Goal: Task Accomplishment & Management: Manage account settings

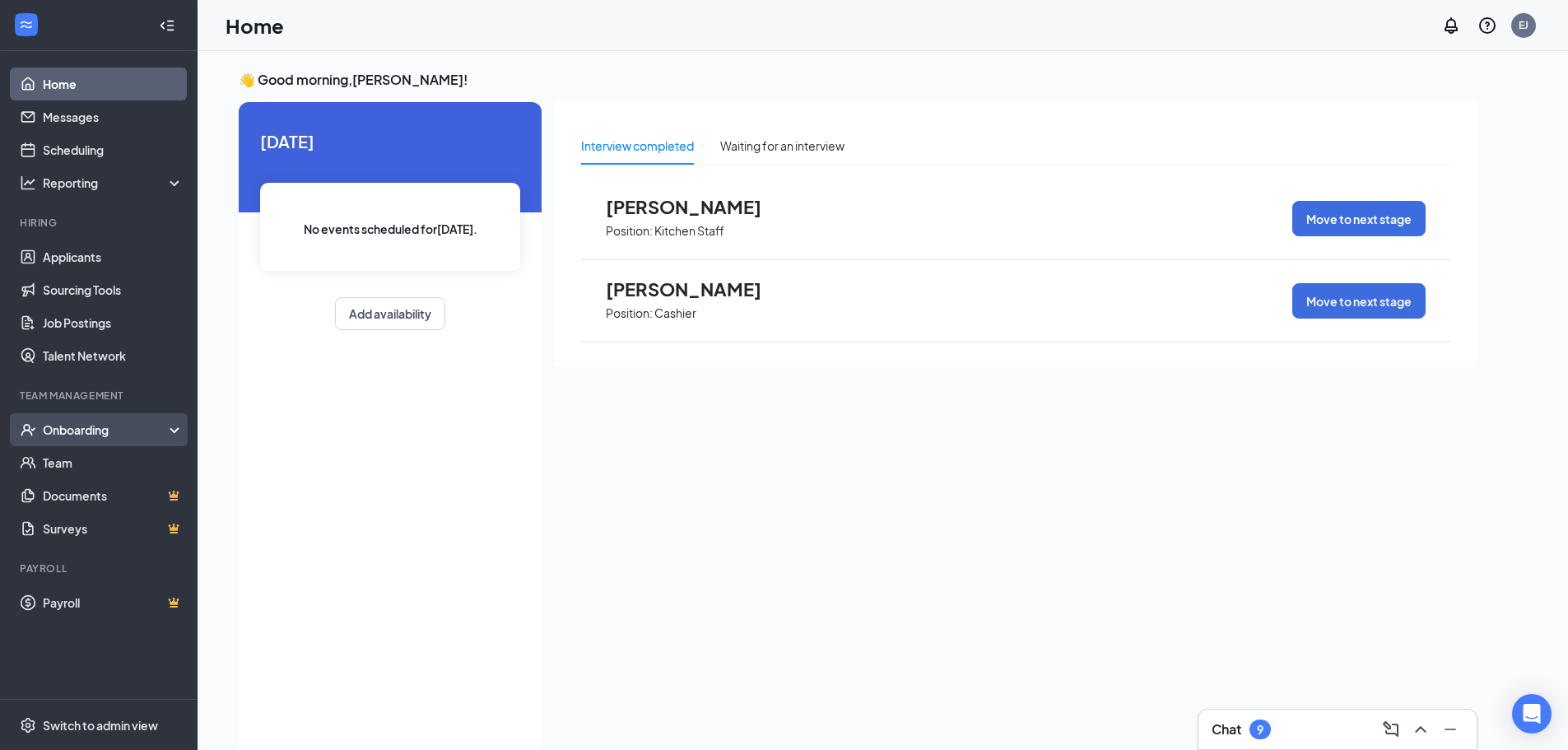
click at [77, 434] on div "Onboarding" at bounding box center [106, 429] width 126 height 17
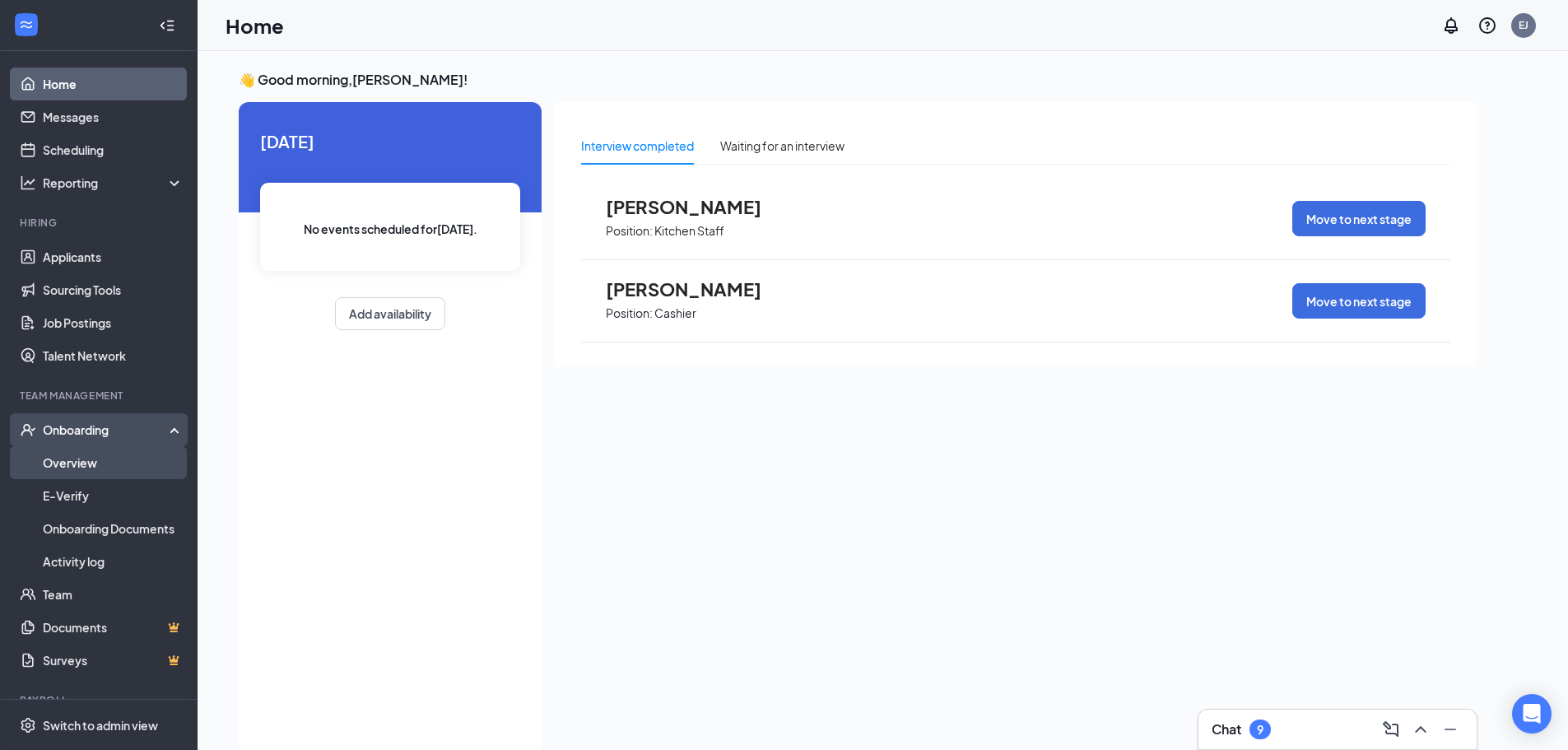
click at [97, 465] on link "Overview" at bounding box center [112, 462] width 141 height 33
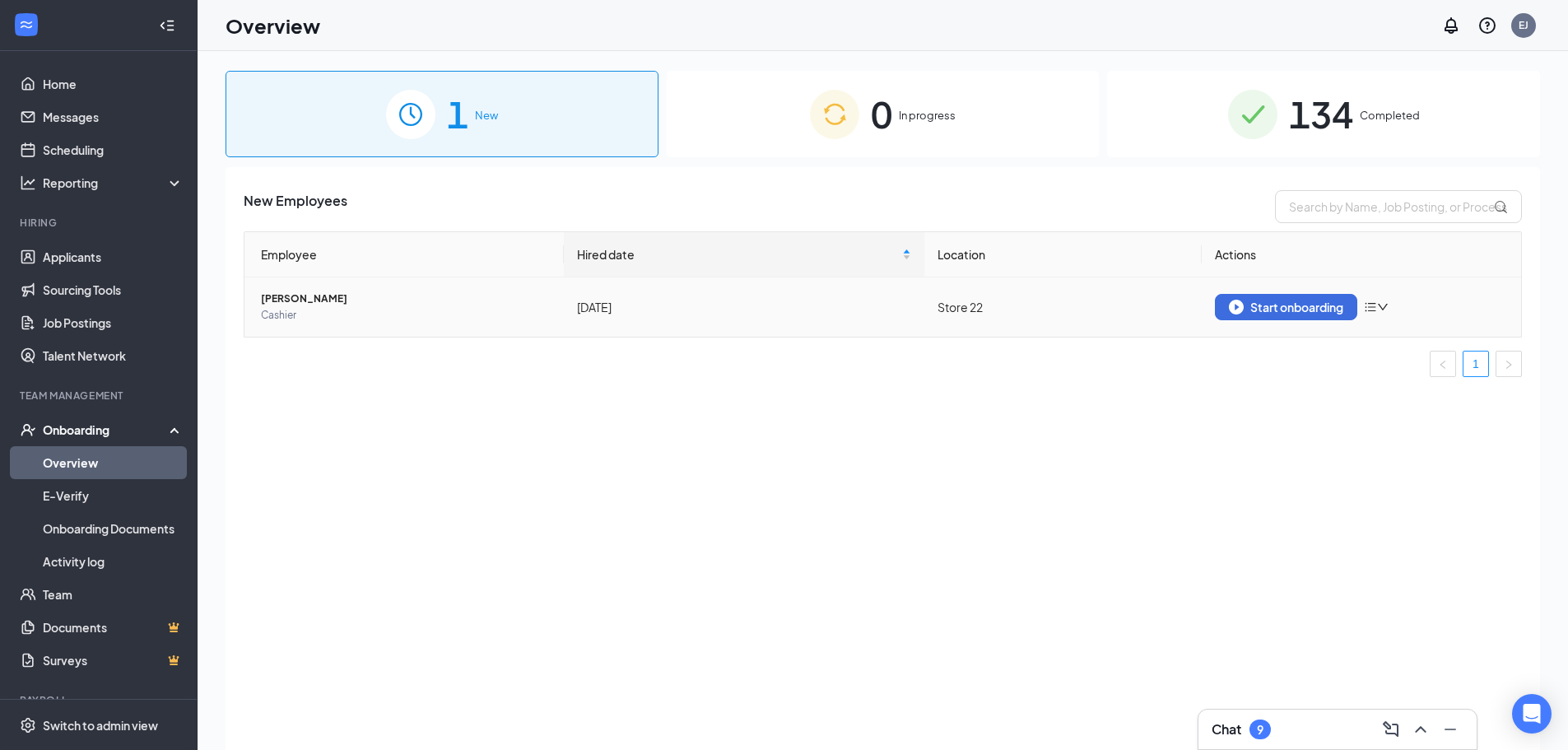
click at [1383, 303] on icon "down" at bounding box center [1383, 307] width 12 height 12
click at [1402, 341] on div "Remove from onboarding" at bounding box center [1464, 341] width 178 height 17
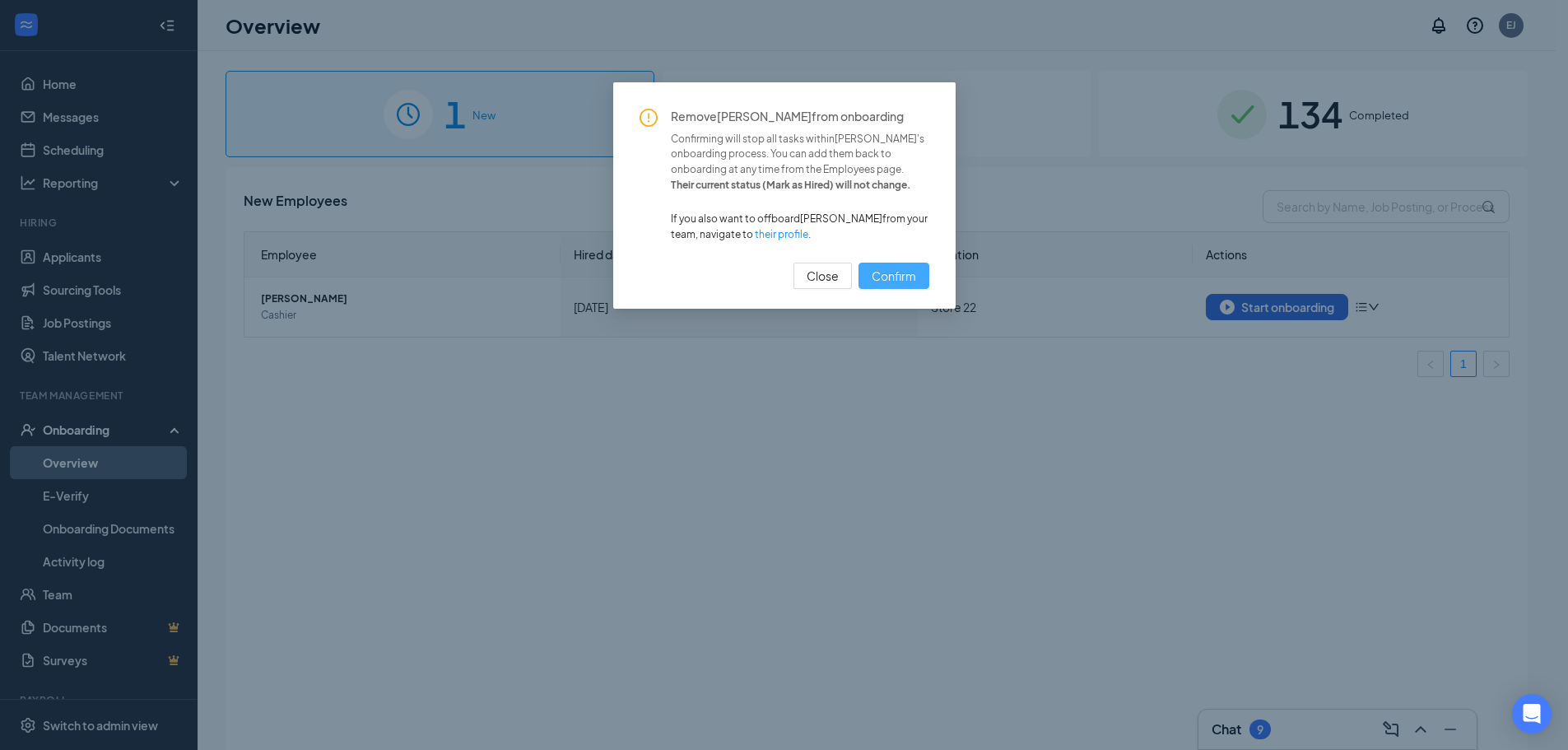
click at [883, 280] on span "Confirm" at bounding box center [894, 275] width 44 height 18
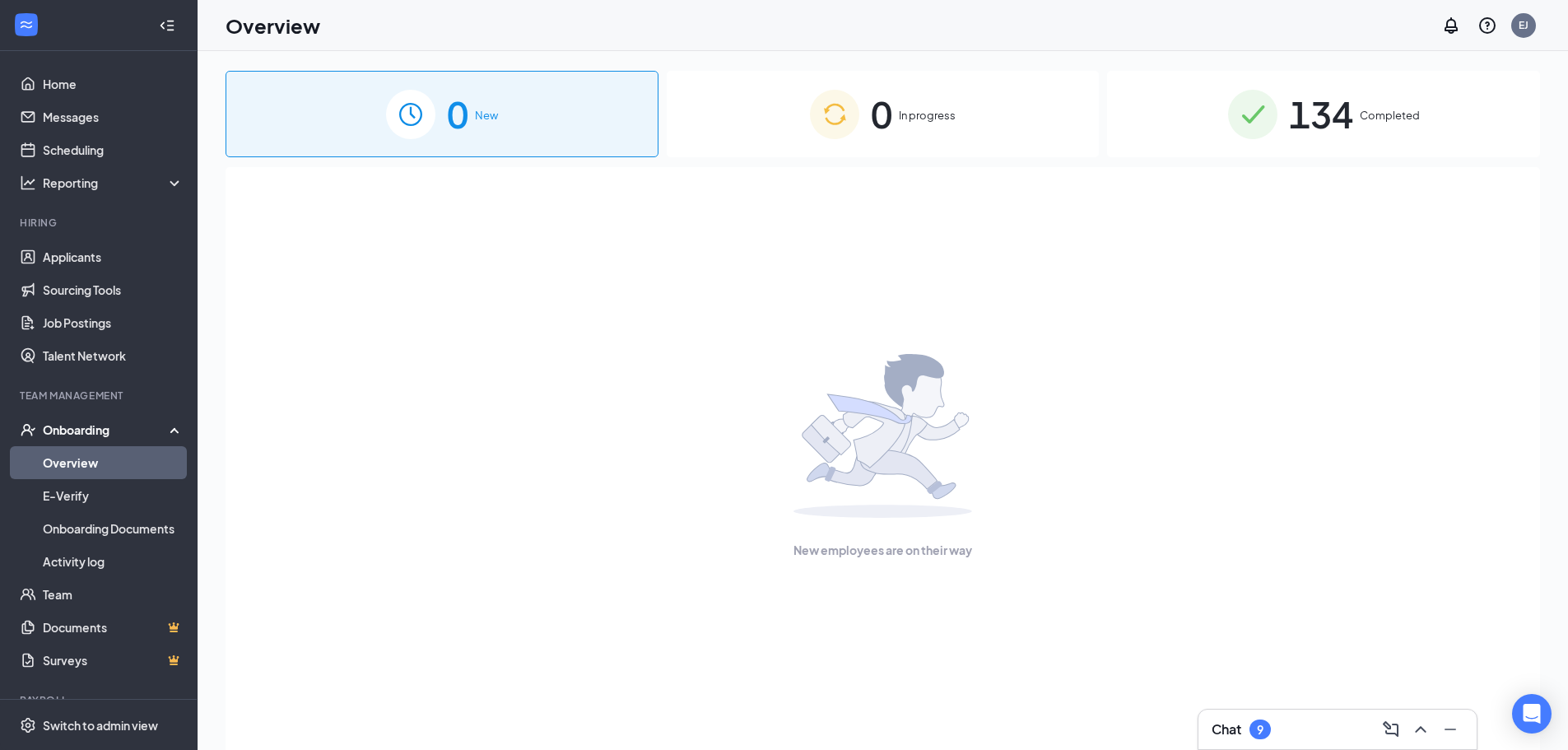
click at [1319, 122] on span "134" at bounding box center [1320, 114] width 64 height 57
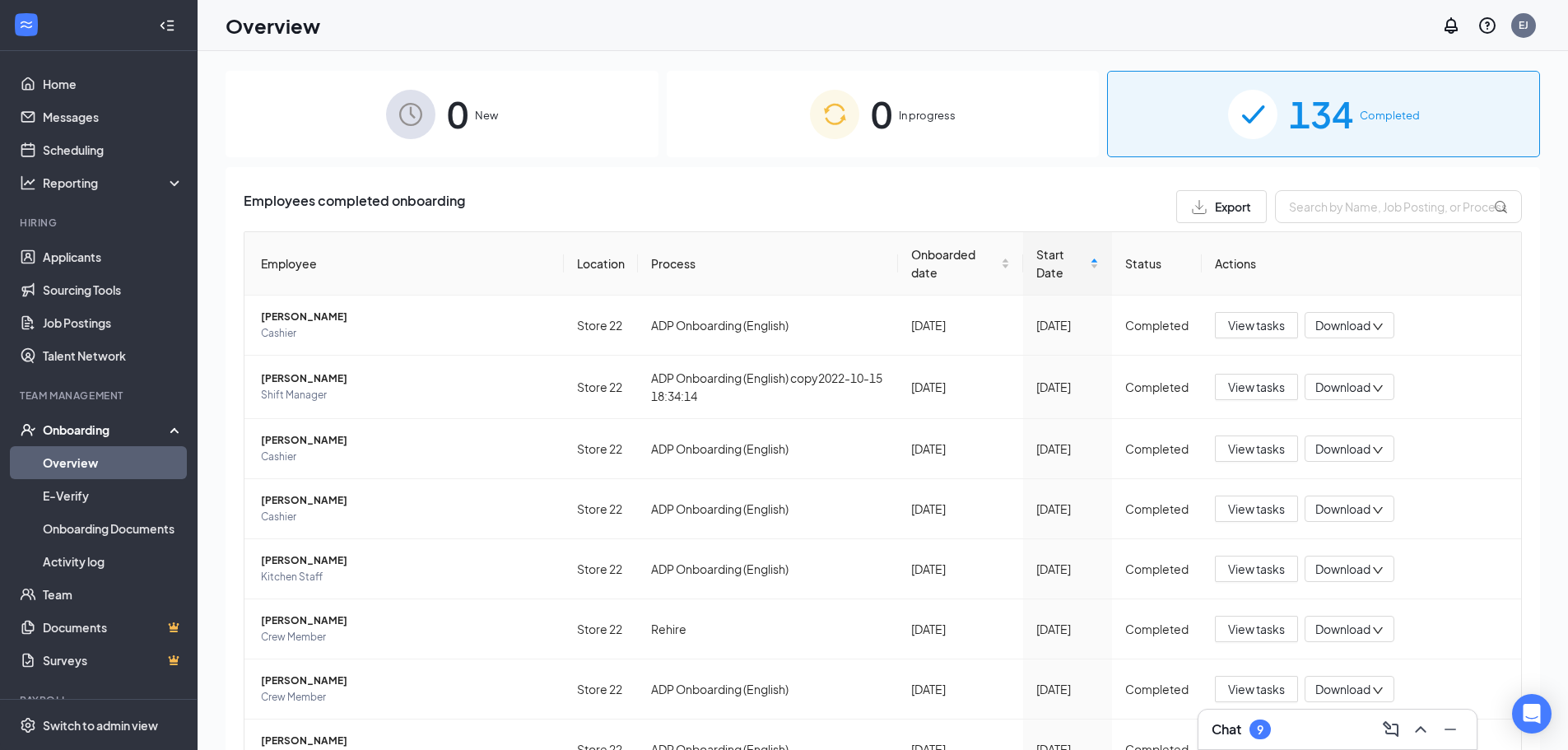
click at [475, 141] on div "0 New" at bounding box center [442, 114] width 433 height 87
